Goal: Information Seeking & Learning: Check status

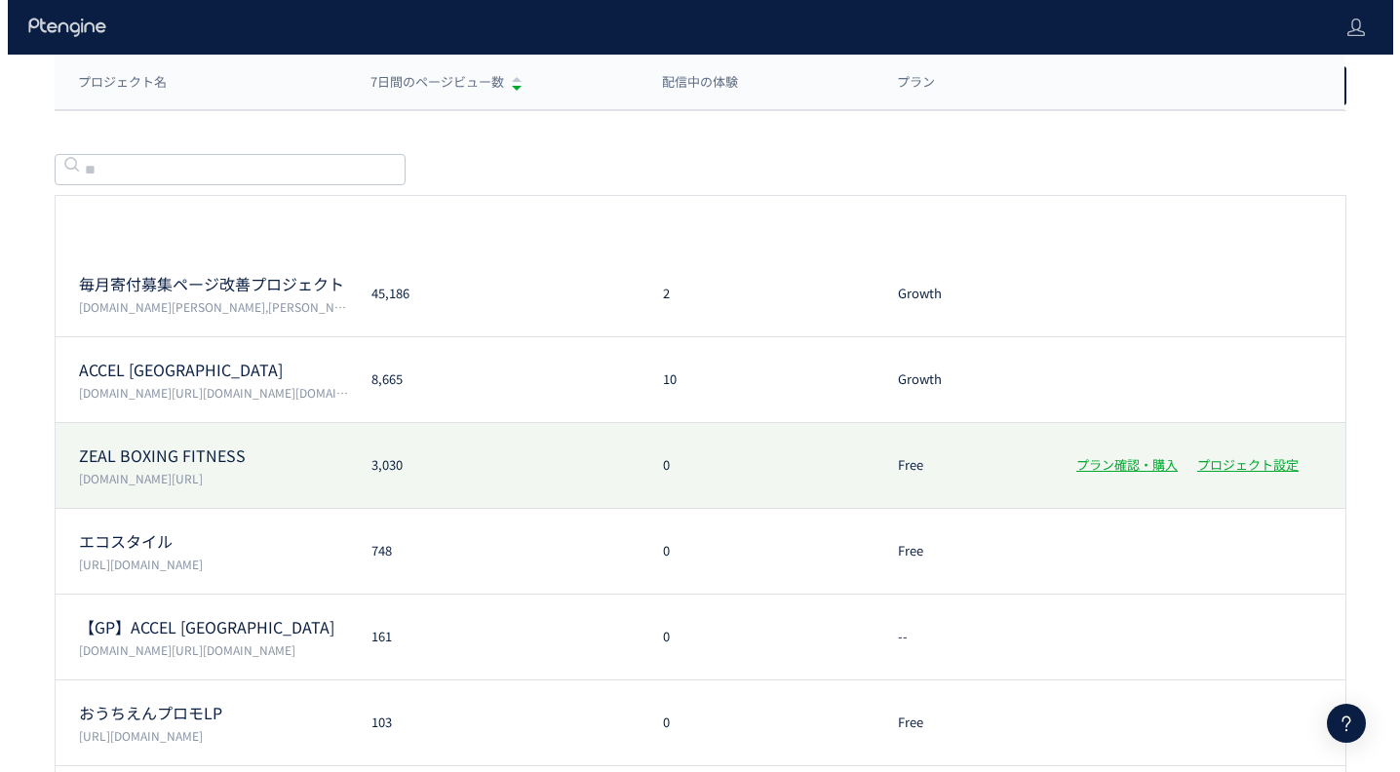
scroll to position [246, 0]
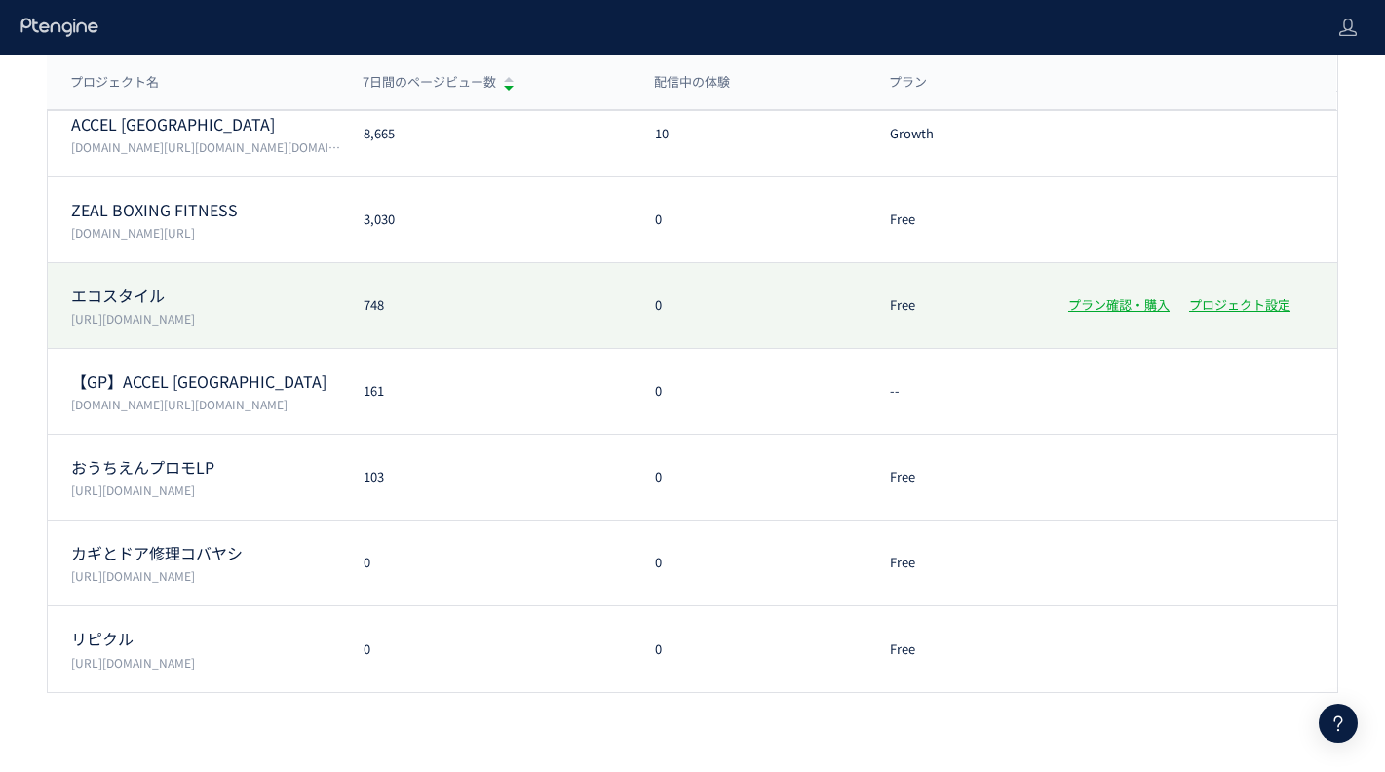
click at [294, 292] on p "エコスタイル" at bounding box center [205, 296] width 269 height 22
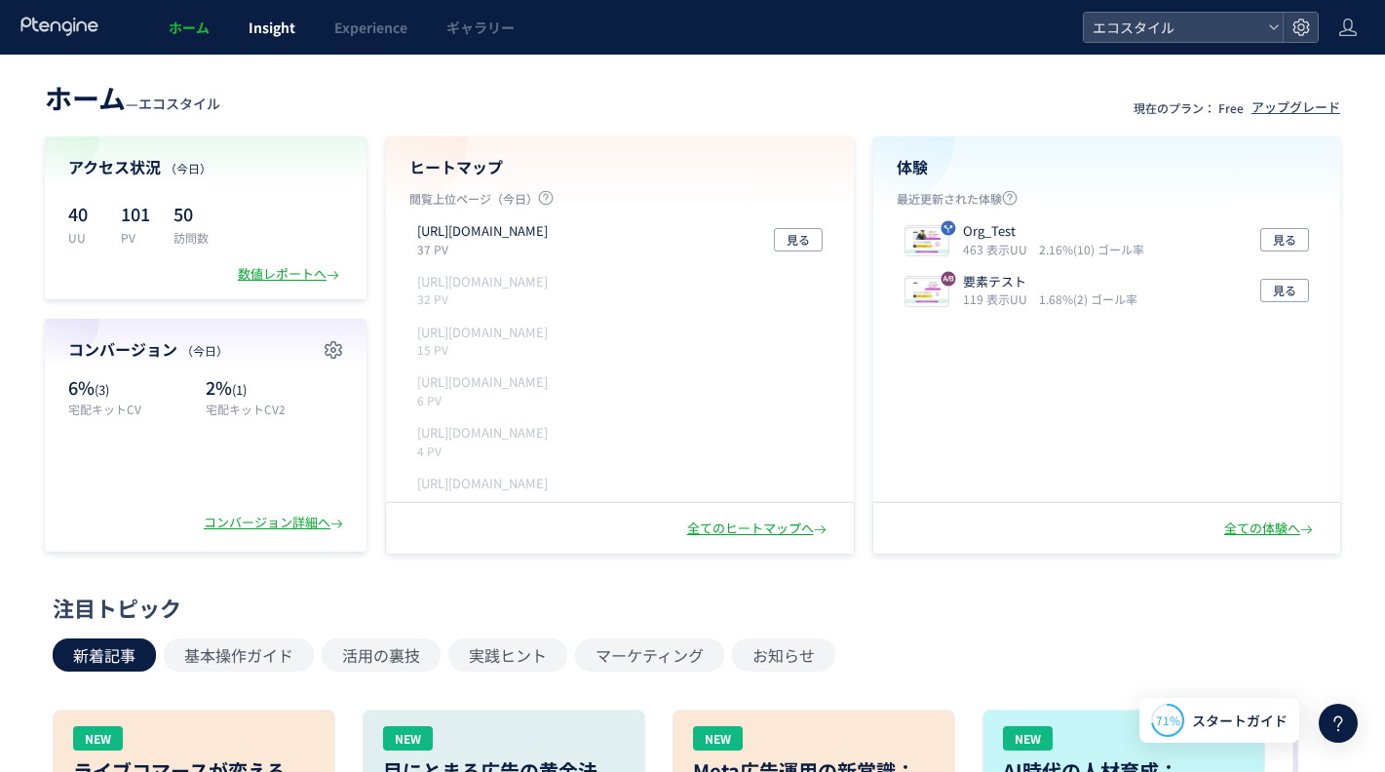
click at [233, 43] on link "Insight" at bounding box center [272, 27] width 86 height 55
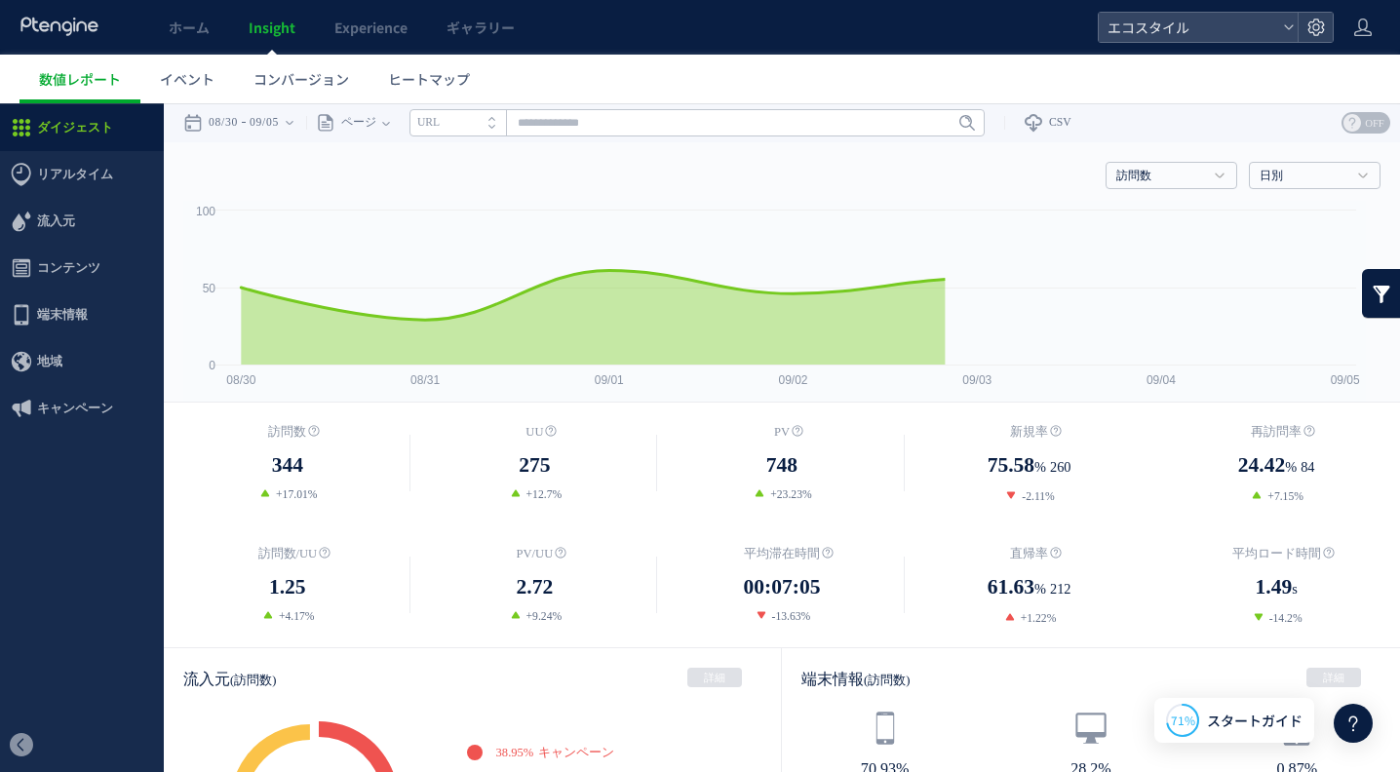
scroll to position [4, 0]
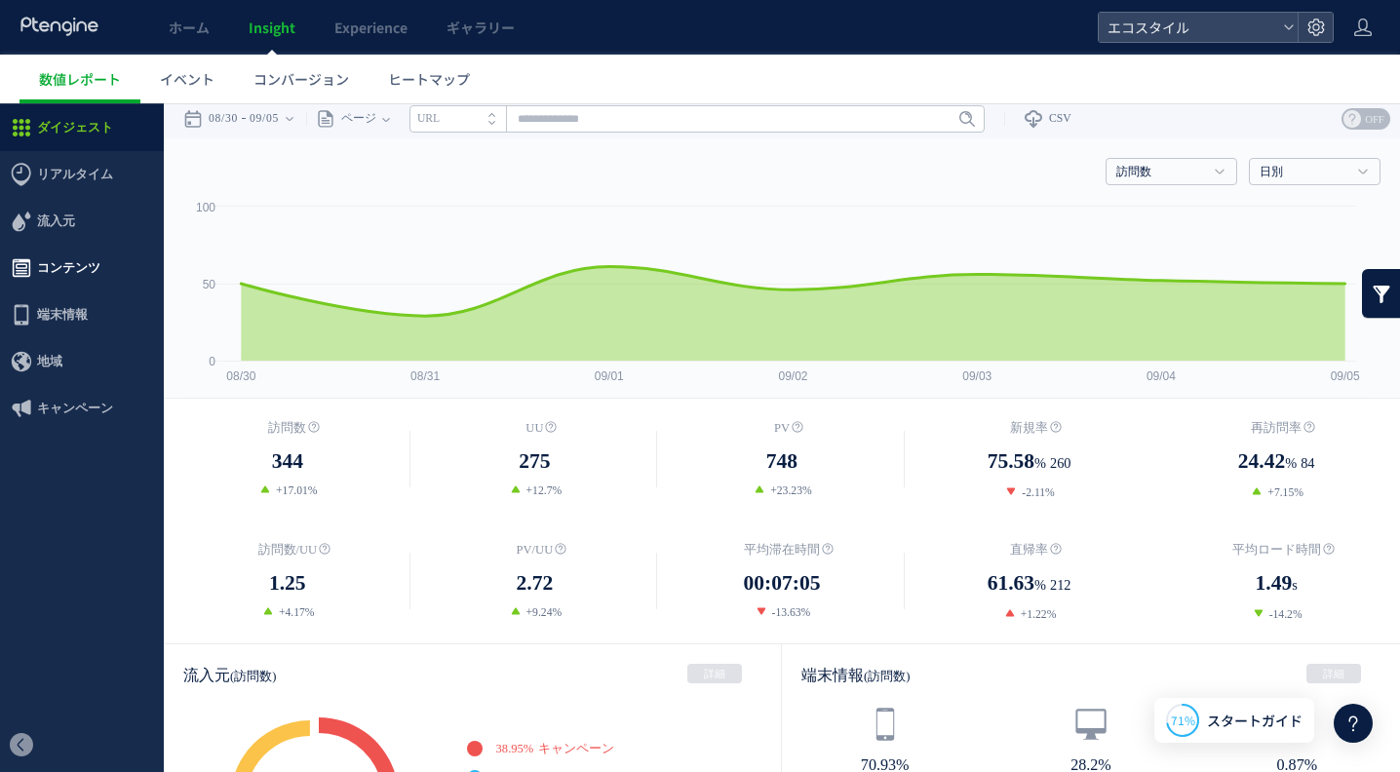
click at [42, 288] on span "コンテンツ" at bounding box center [68, 268] width 63 height 47
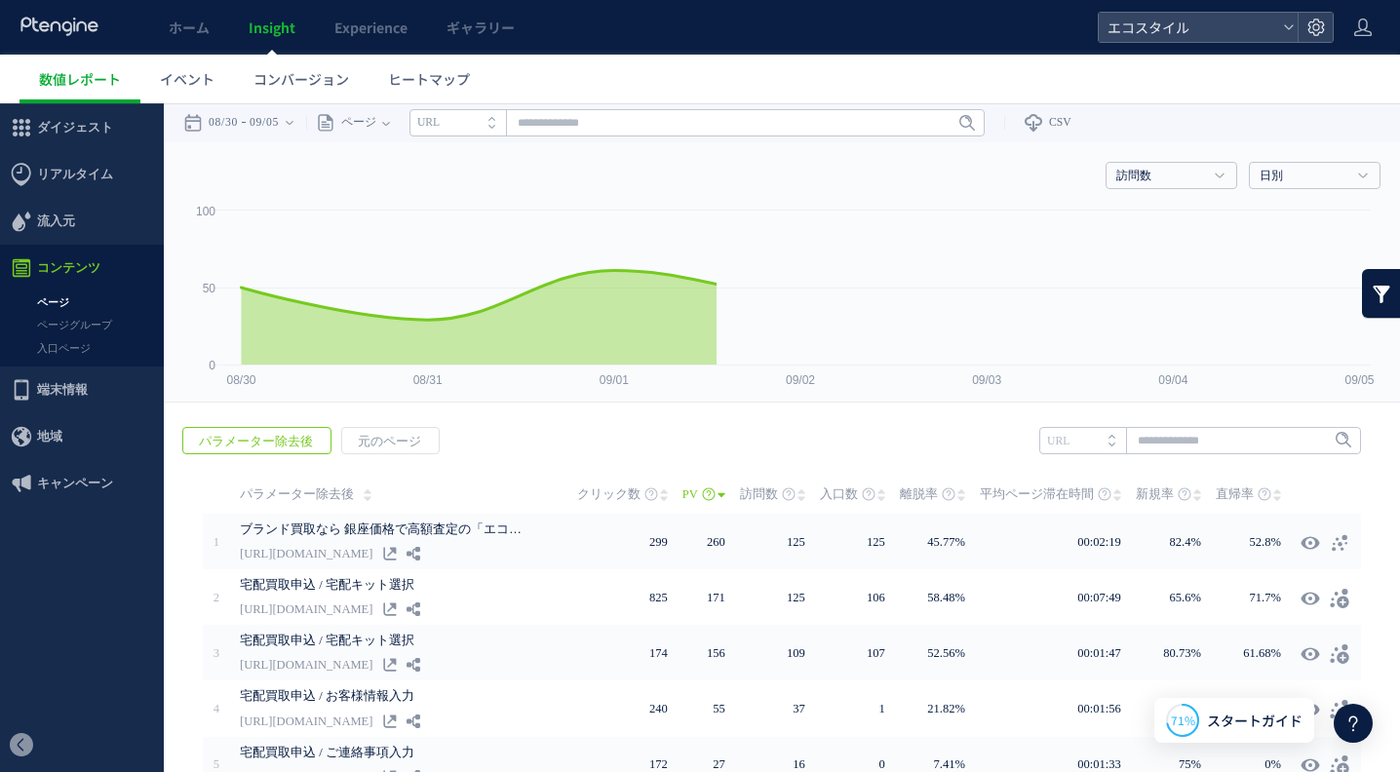
drag, startPoint x: 78, startPoint y: 458, endPoint x: 78, endPoint y: 355, distance: 103.3
click at [78, 355] on link "入口ページ" at bounding box center [82, 348] width 164 height 22
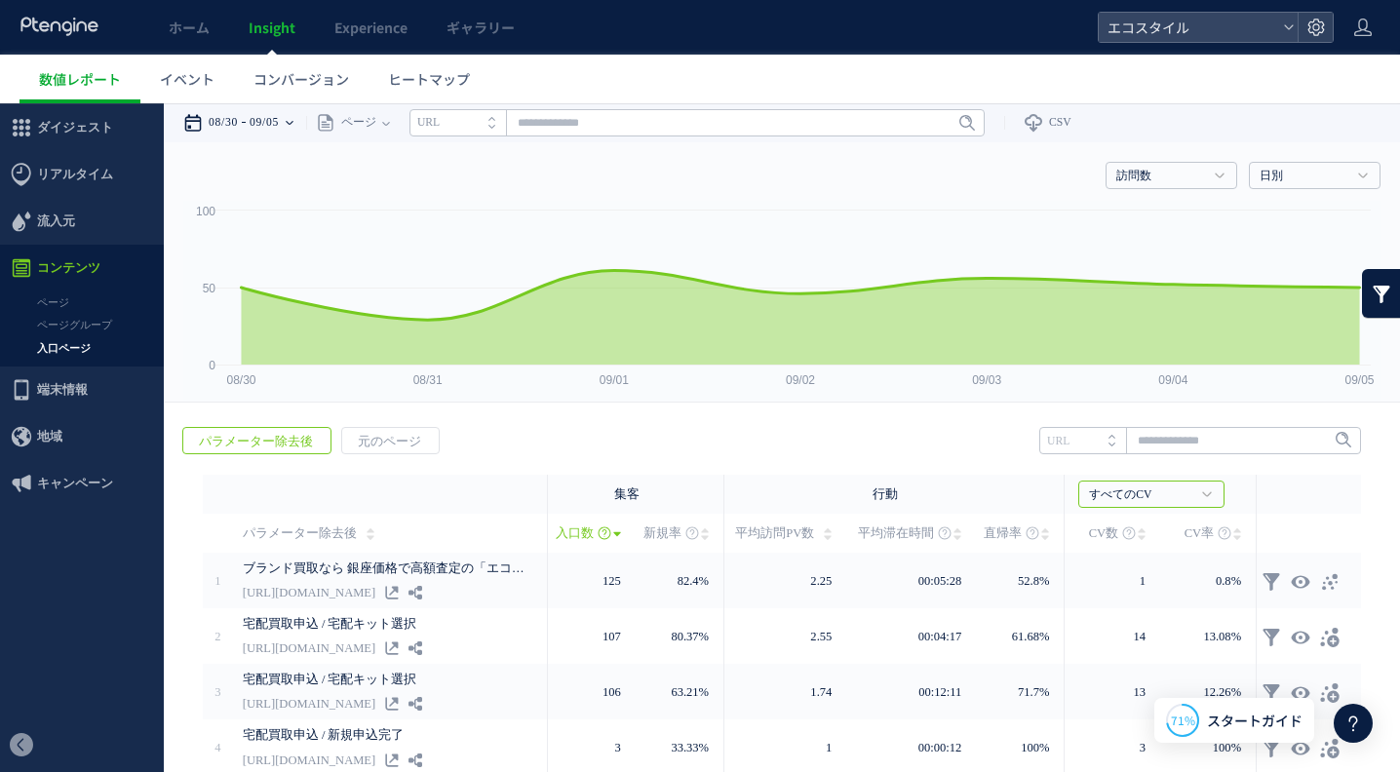
click at [279, 122] on time "09/05" at bounding box center [263, 122] width 29 height 39
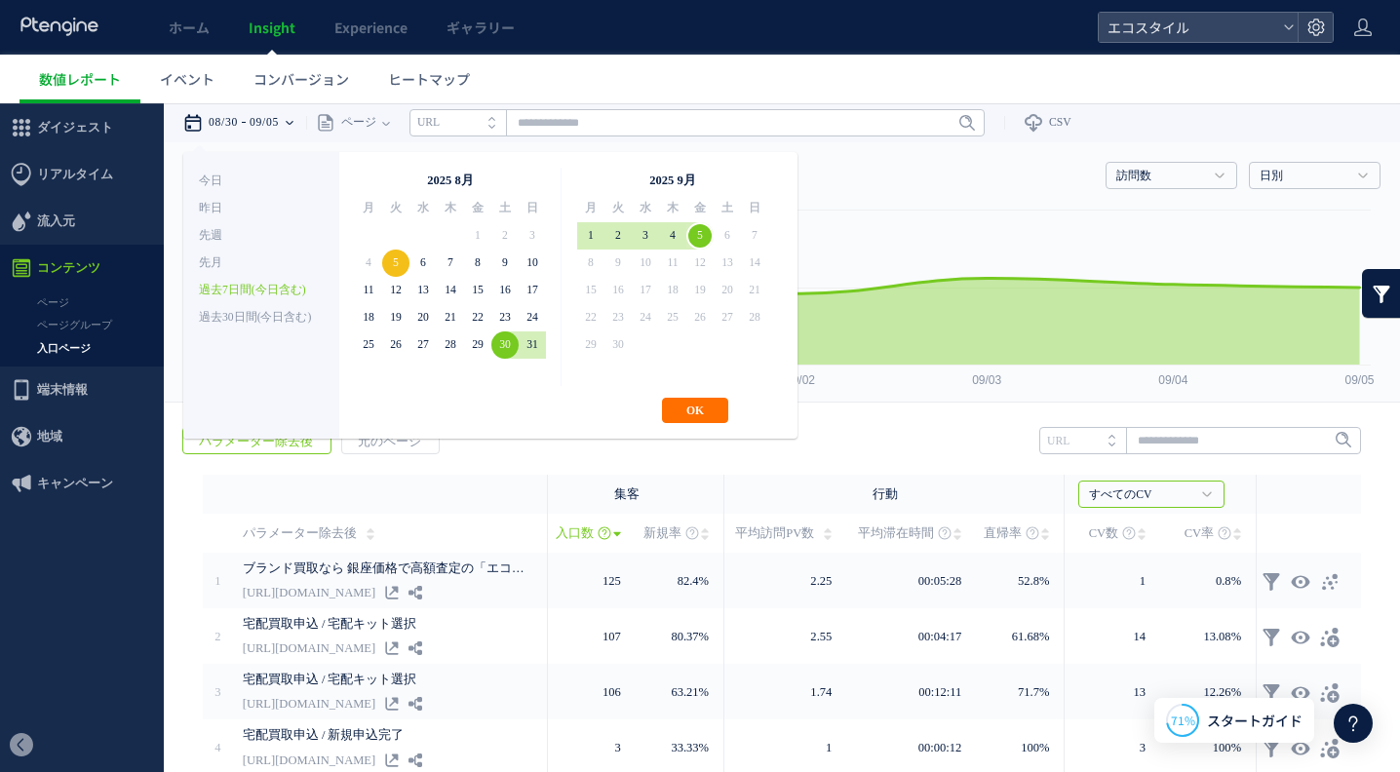
click at [713, 233] on span "6" at bounding box center [726, 235] width 27 height 27
click at [685, 398] on button "OK" at bounding box center [695, 410] width 66 height 25
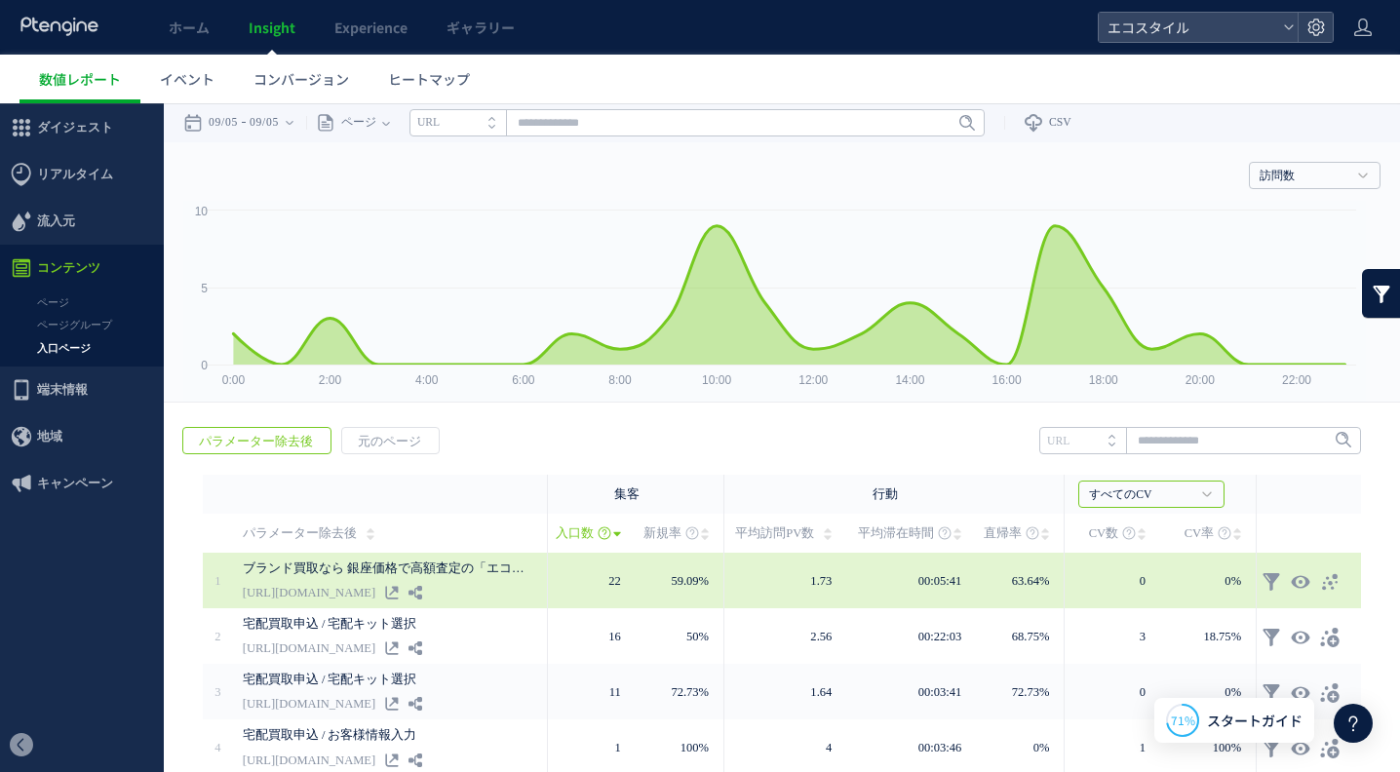
scroll to position [71, 0]
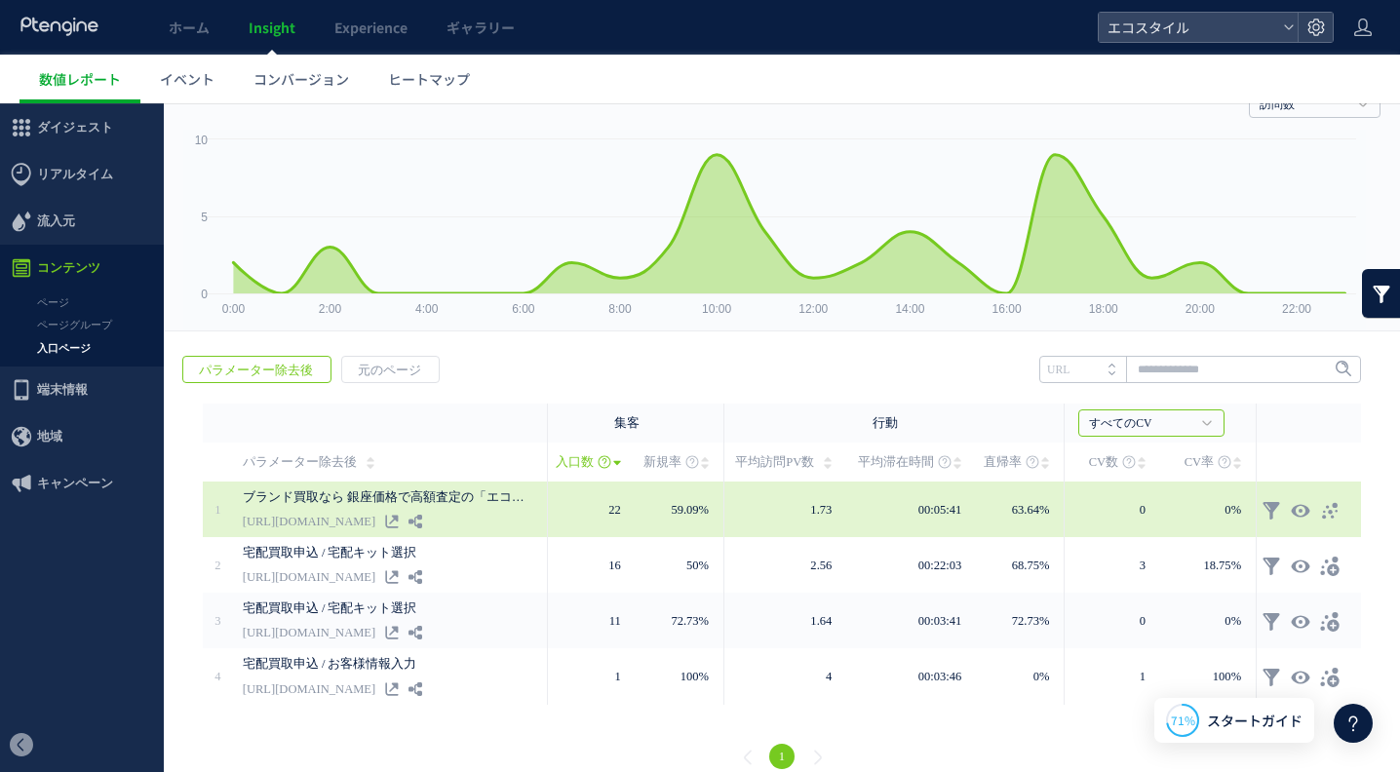
click at [828, 518] on td "1.73" at bounding box center [785, 509] width 122 height 56
click at [1320, 514] on icon at bounding box center [1329, 510] width 19 height 19
